Goal: Task Accomplishment & Management: Complete application form

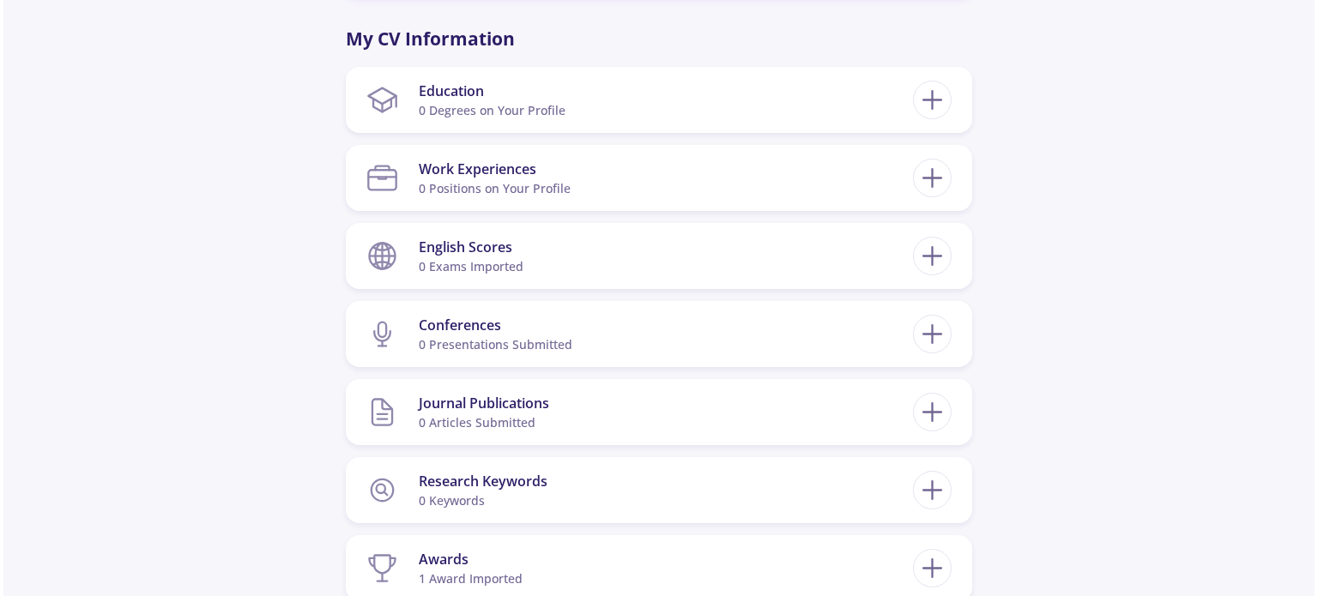
scroll to position [858, 0]
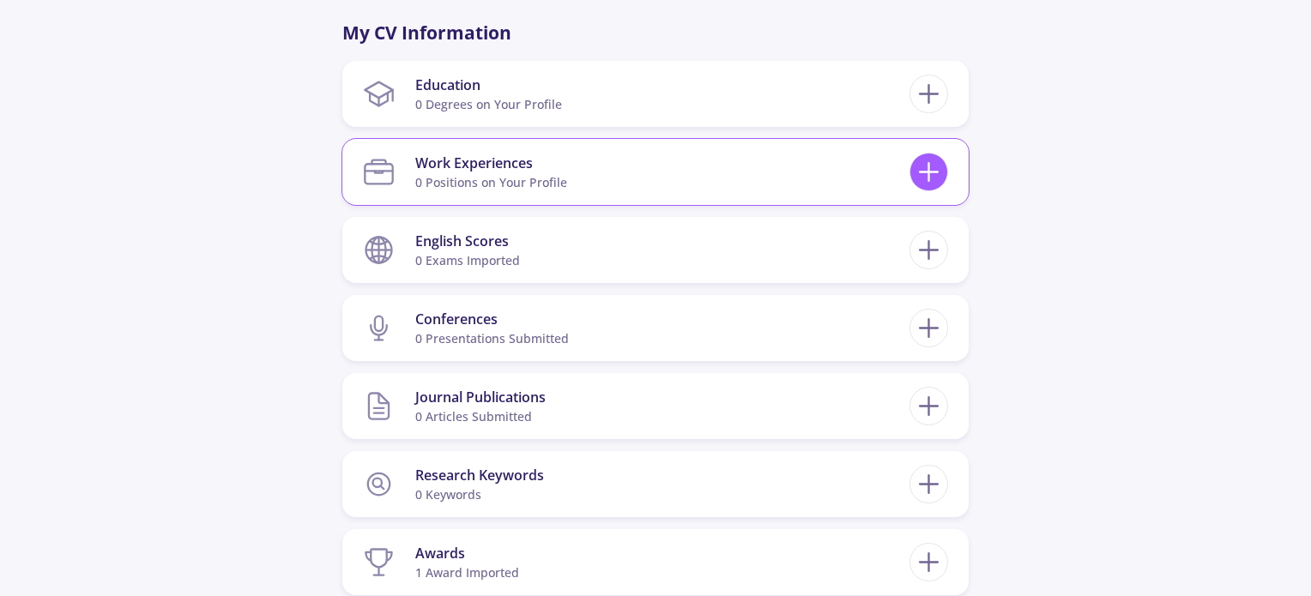
click at [929, 172] on line at bounding box center [929, 172] width 18 height 0
checkbox input "false"
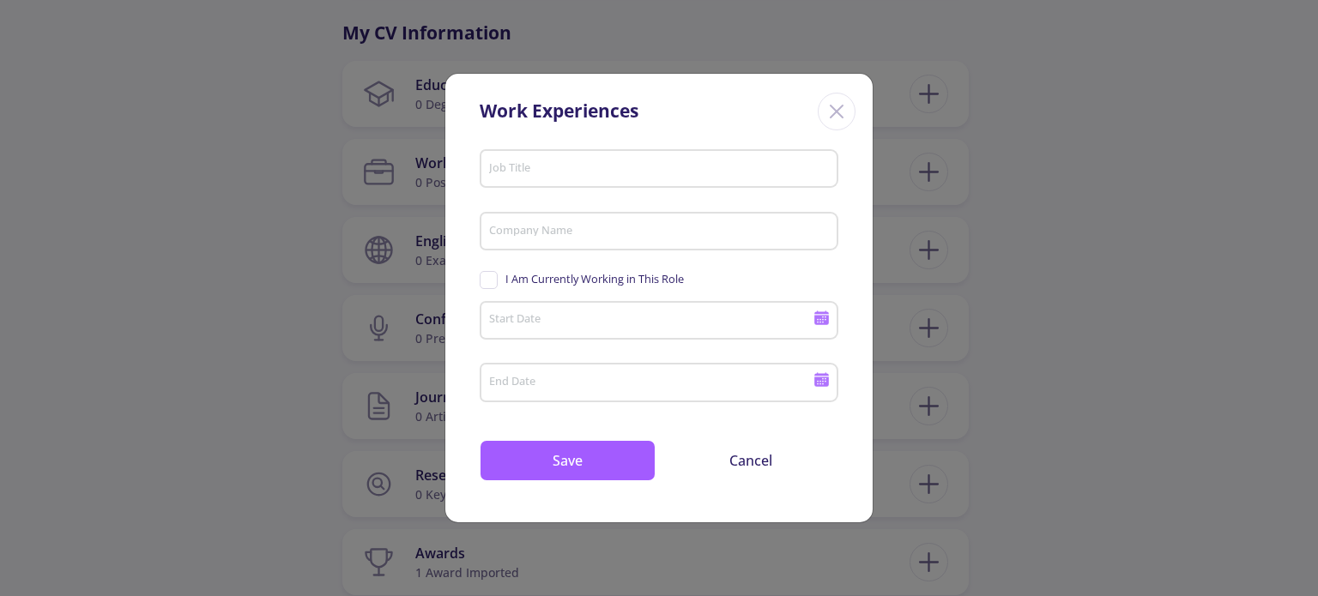
click at [589, 160] on div "Job Title" at bounding box center [659, 165] width 342 height 45
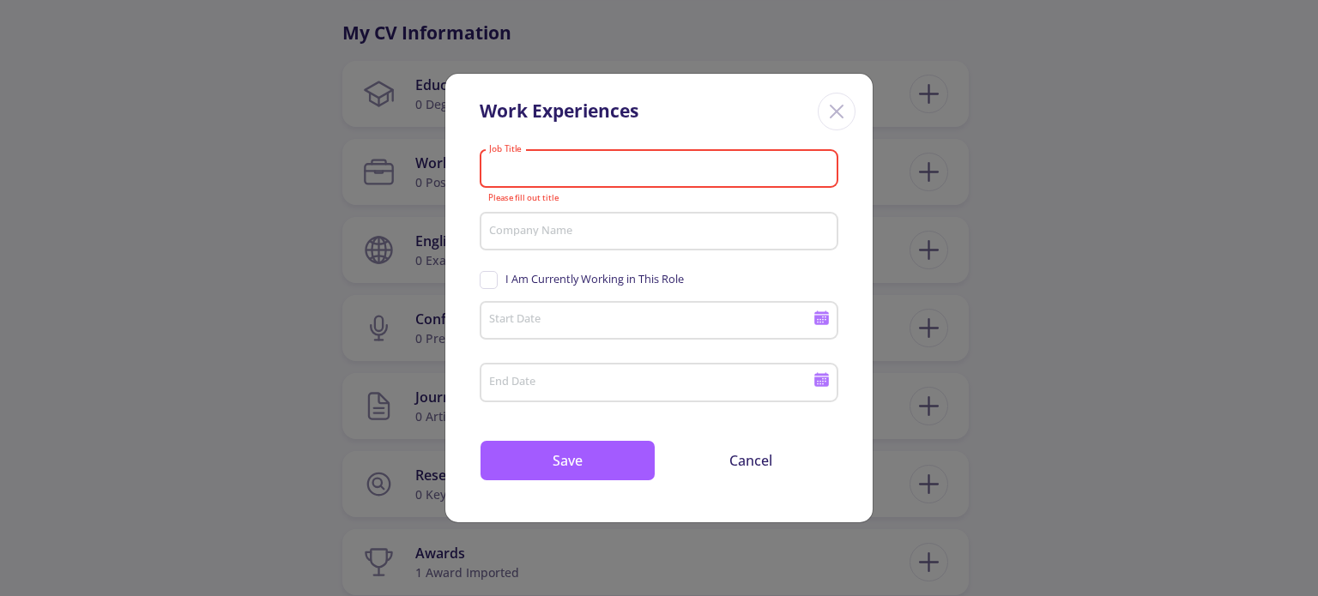
click at [833, 111] on icon "Close" at bounding box center [836, 111] width 27 height 27
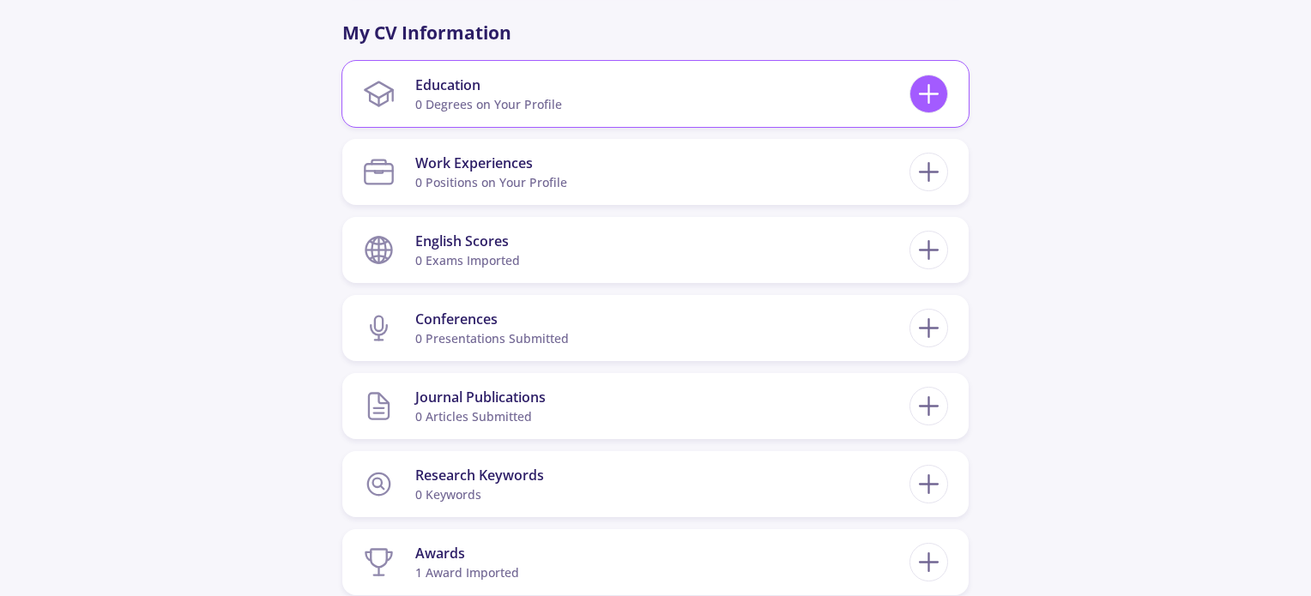
click at [923, 89] on icon at bounding box center [929, 94] width 32 height 32
checkbox input "false"
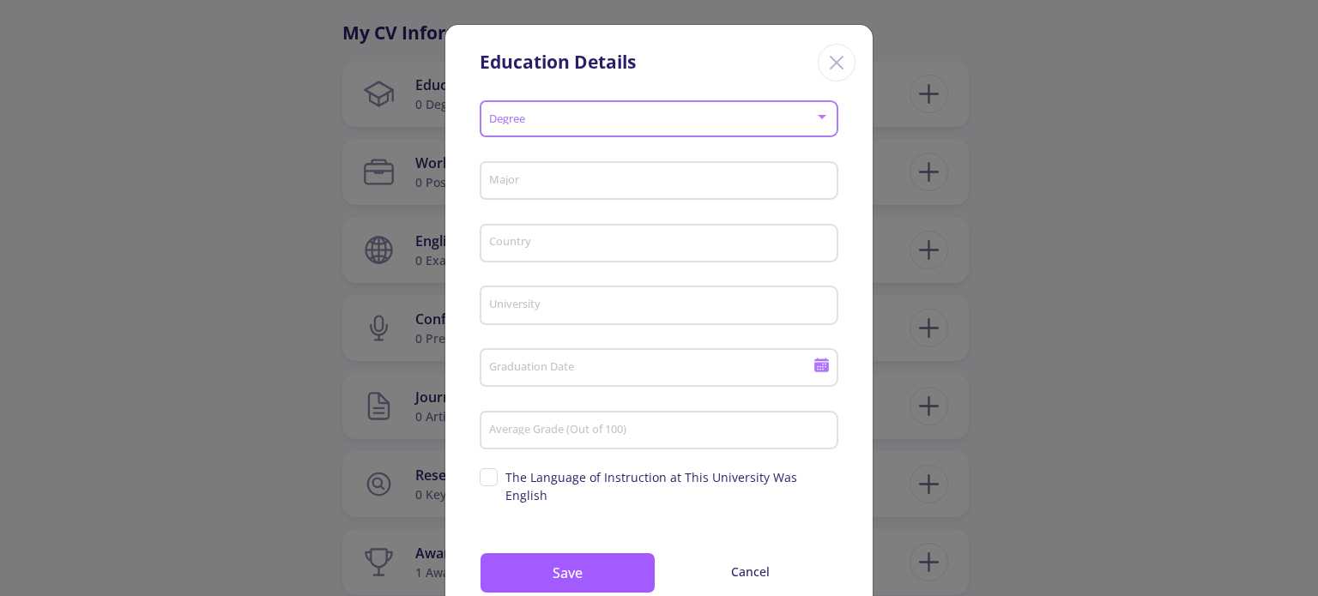
click at [547, 124] on span at bounding box center [654, 119] width 323 height 12
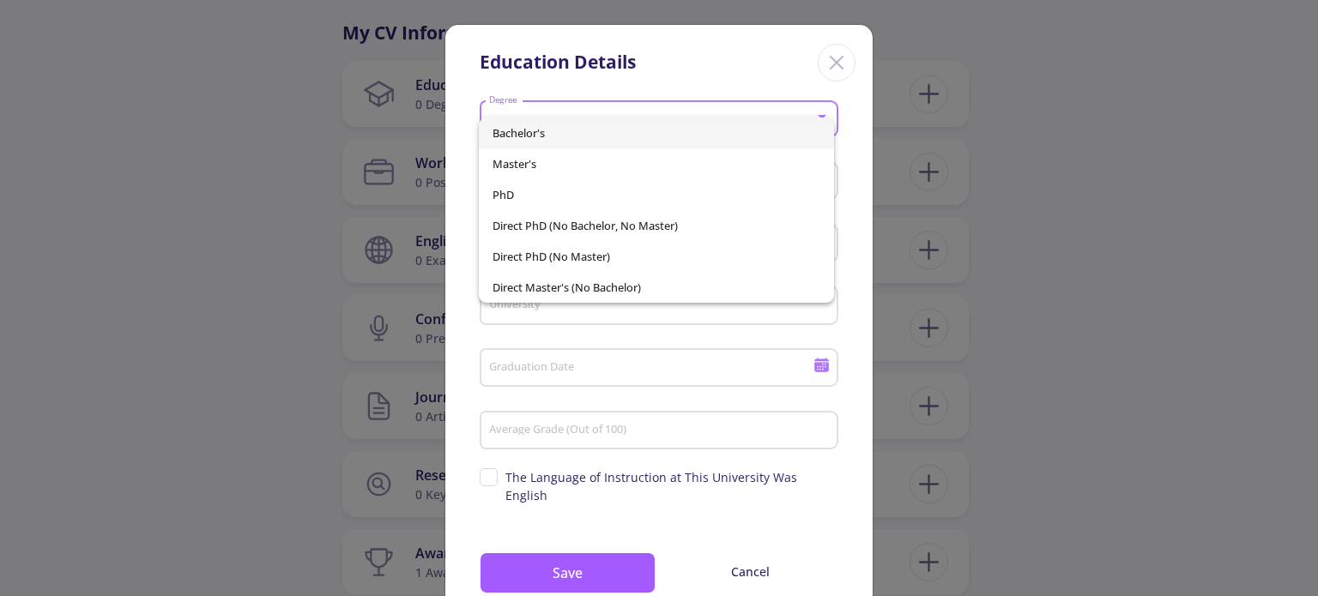
click at [826, 63] on div at bounding box center [659, 298] width 1318 height 596
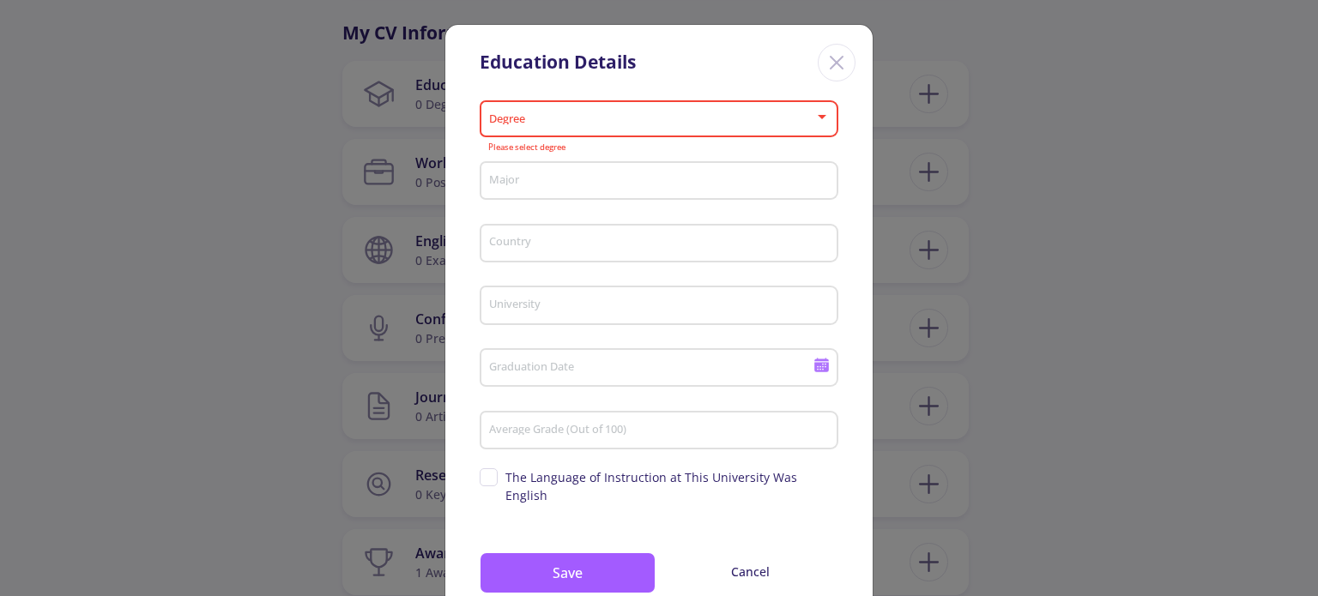
click at [827, 61] on icon "Close" at bounding box center [836, 62] width 27 height 27
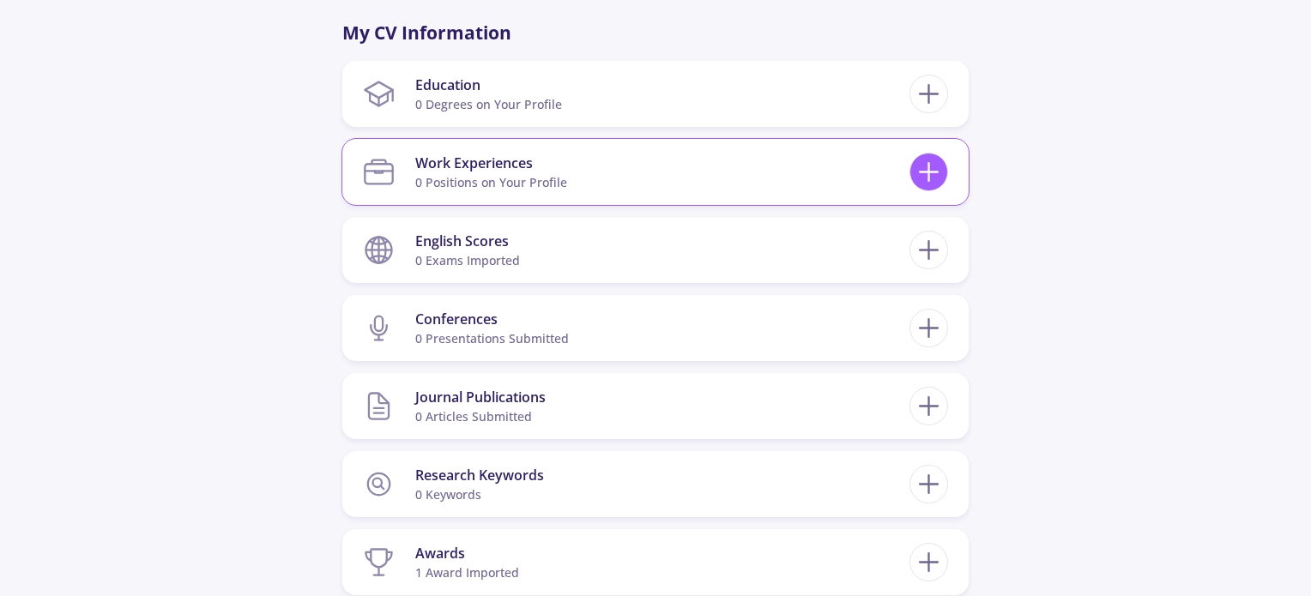
click at [925, 172] on line at bounding box center [929, 172] width 18 height 0
checkbox input "false"
